Goal: Task Accomplishment & Management: Use online tool/utility

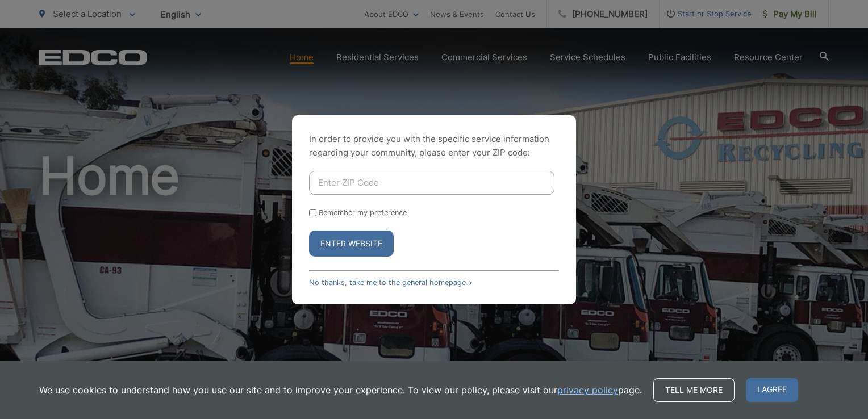
click at [376, 182] on input "Enter ZIP Code" at bounding box center [431, 183] width 245 height 24
type input "3"
type input "91932"
click at [347, 245] on button "Enter Website" at bounding box center [351, 244] width 85 height 26
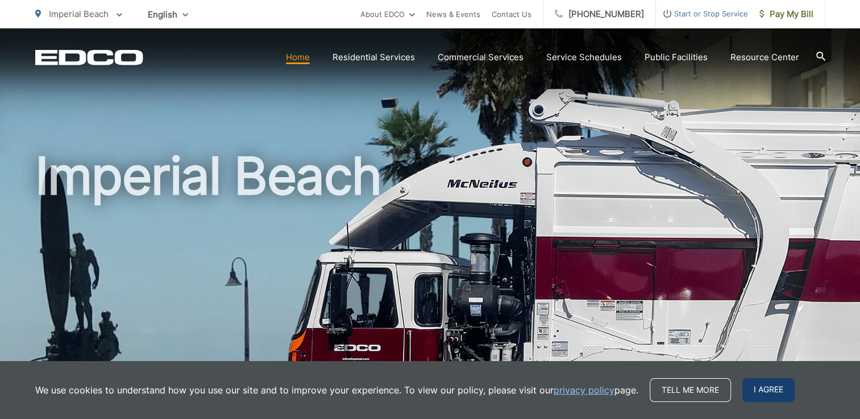
click at [761, 385] on span "I agree" at bounding box center [768, 390] width 52 height 24
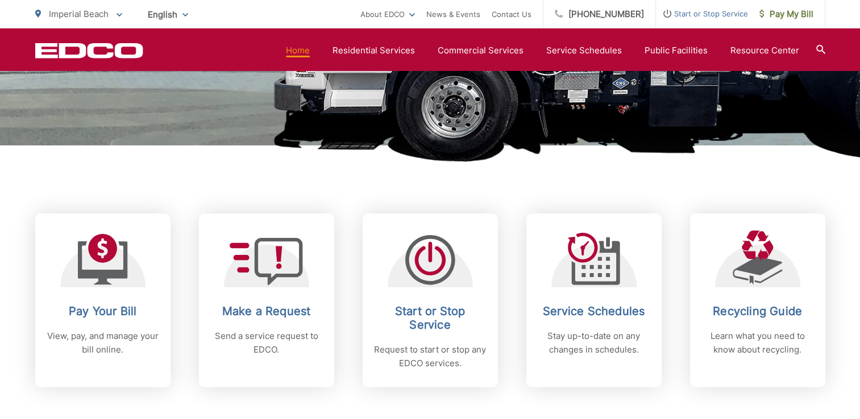
scroll to position [352, 0]
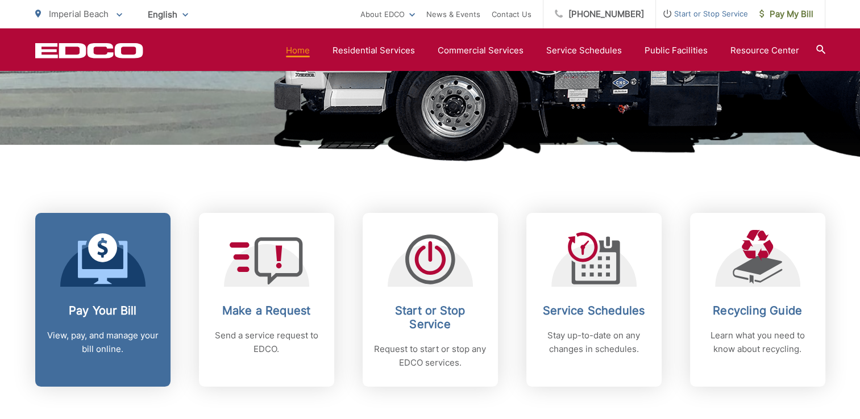
click at [104, 276] on icon at bounding box center [102, 262] width 49 height 43
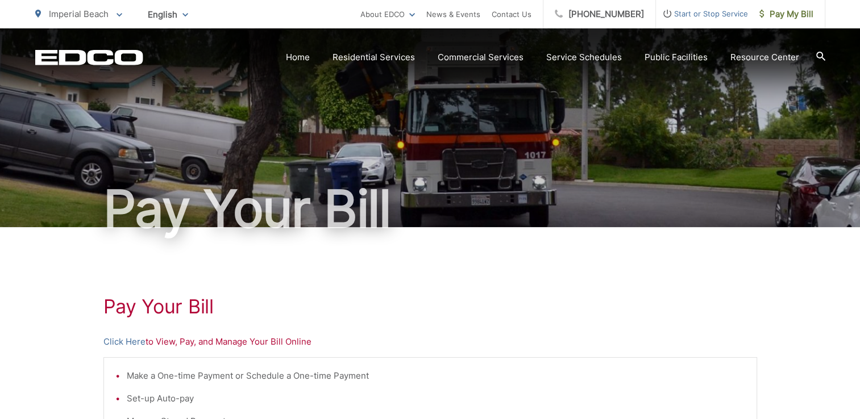
scroll to position [61, 0]
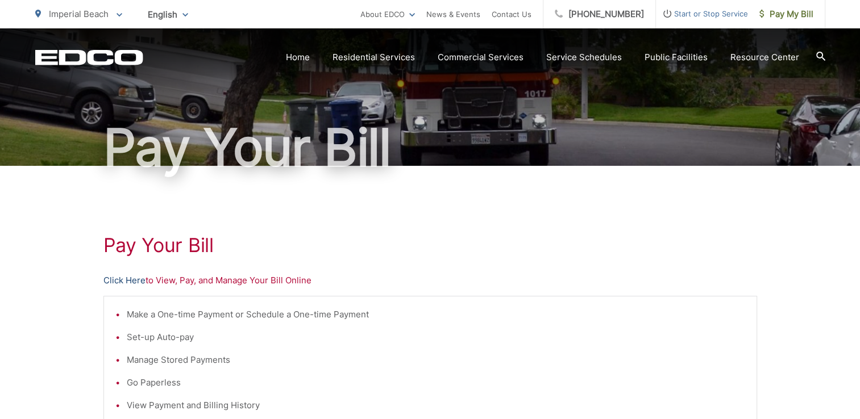
click at [130, 281] on link "Click Here" at bounding box center [124, 281] width 42 height 14
